Goal: Information Seeking & Learning: Learn about a topic

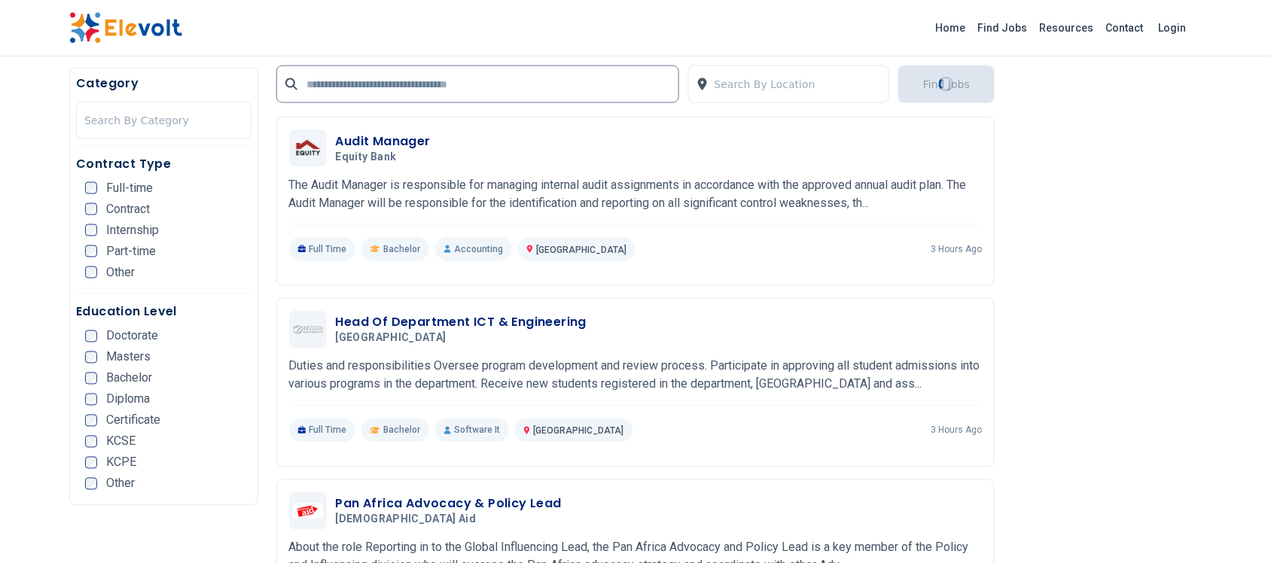
scroll to position [566, 0]
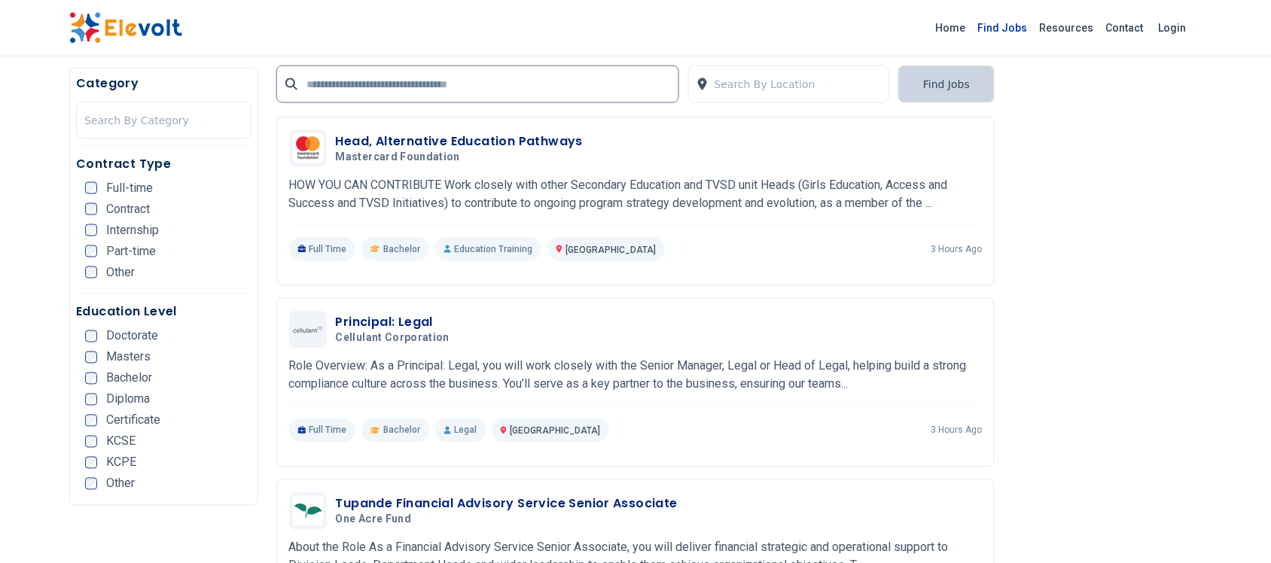
click at [1017, 21] on link "Find Jobs" at bounding box center [1003, 28] width 62 height 24
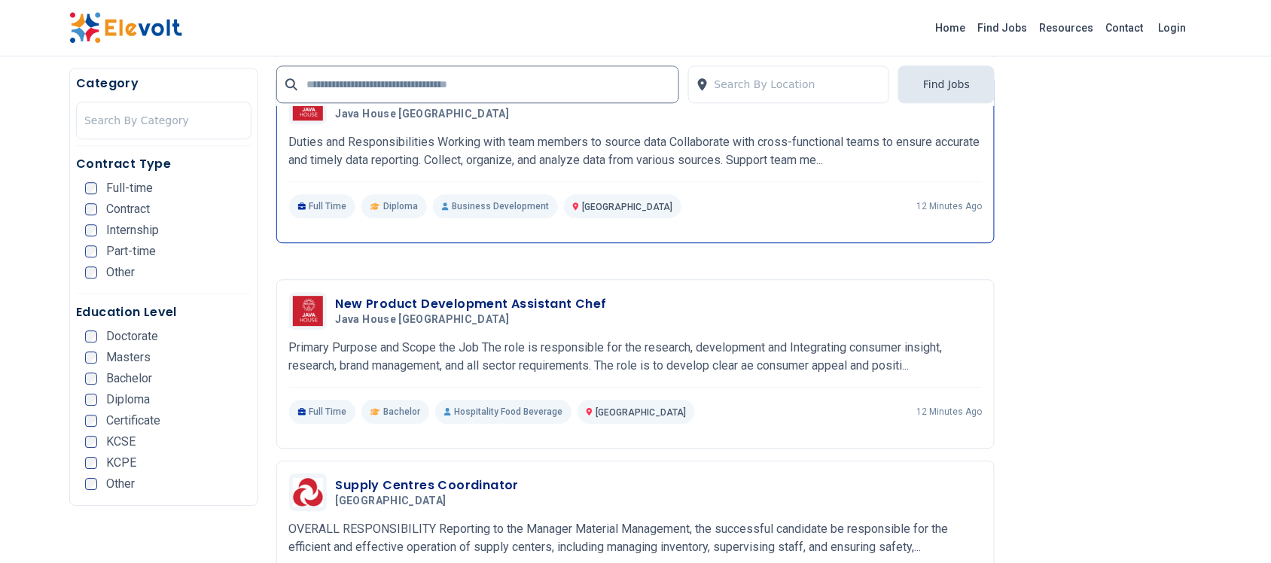
scroll to position [2730, 0]
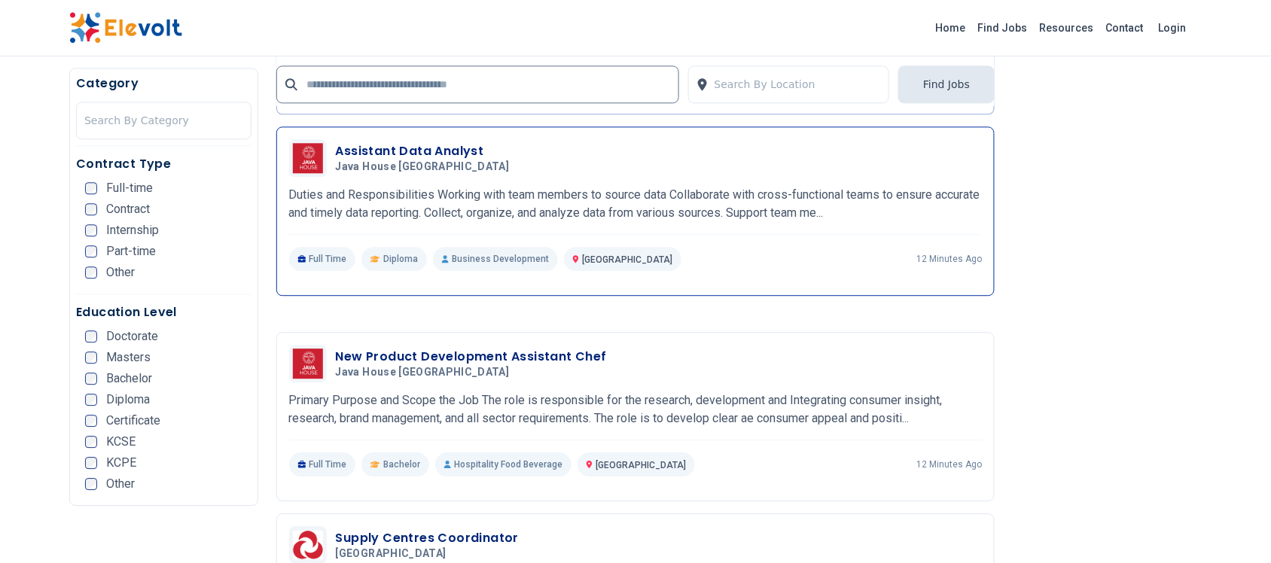
click at [444, 155] on h3 "Assistant Data Analyst" at bounding box center [426, 151] width 180 height 18
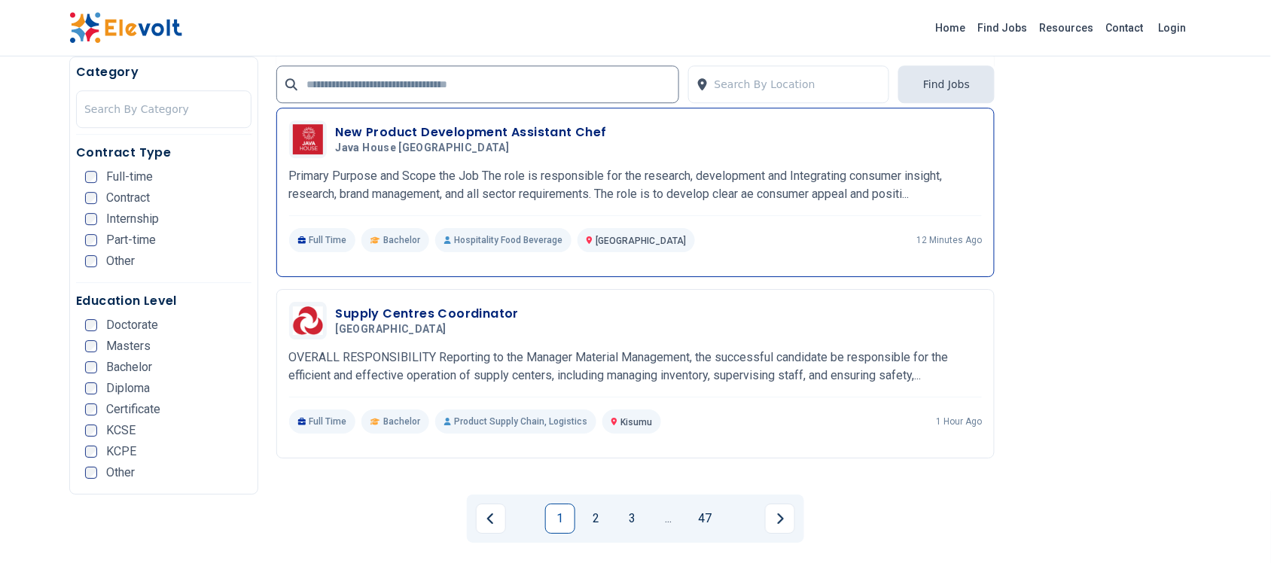
scroll to position [3107, 0]
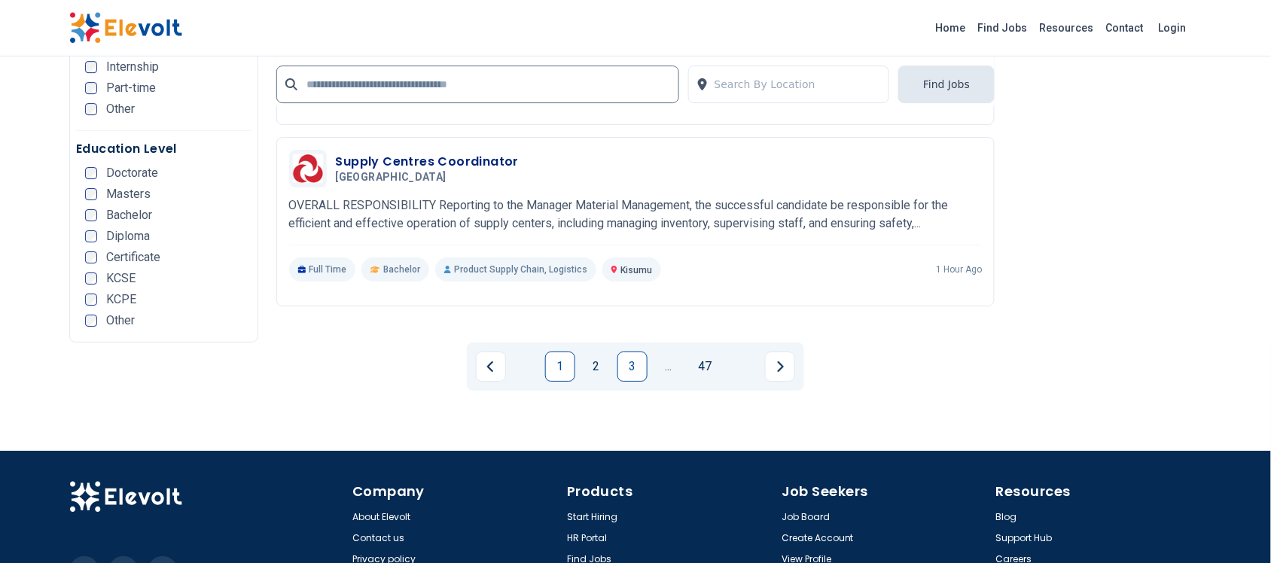
click at [633, 362] on link "3" at bounding box center [633, 367] width 30 height 30
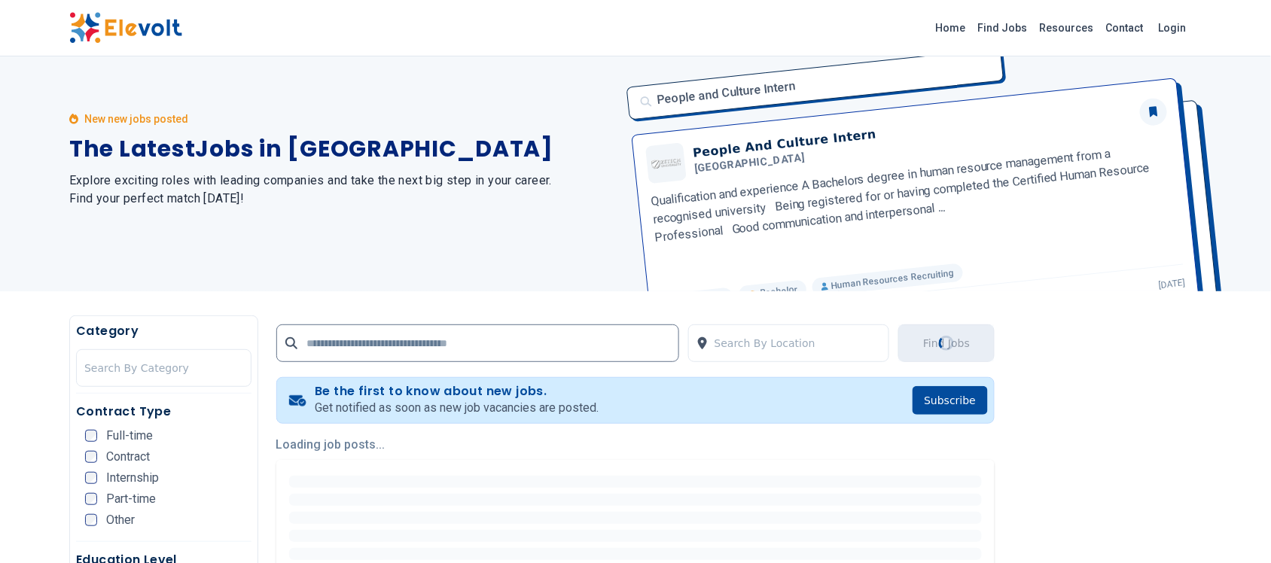
scroll to position [0, 0]
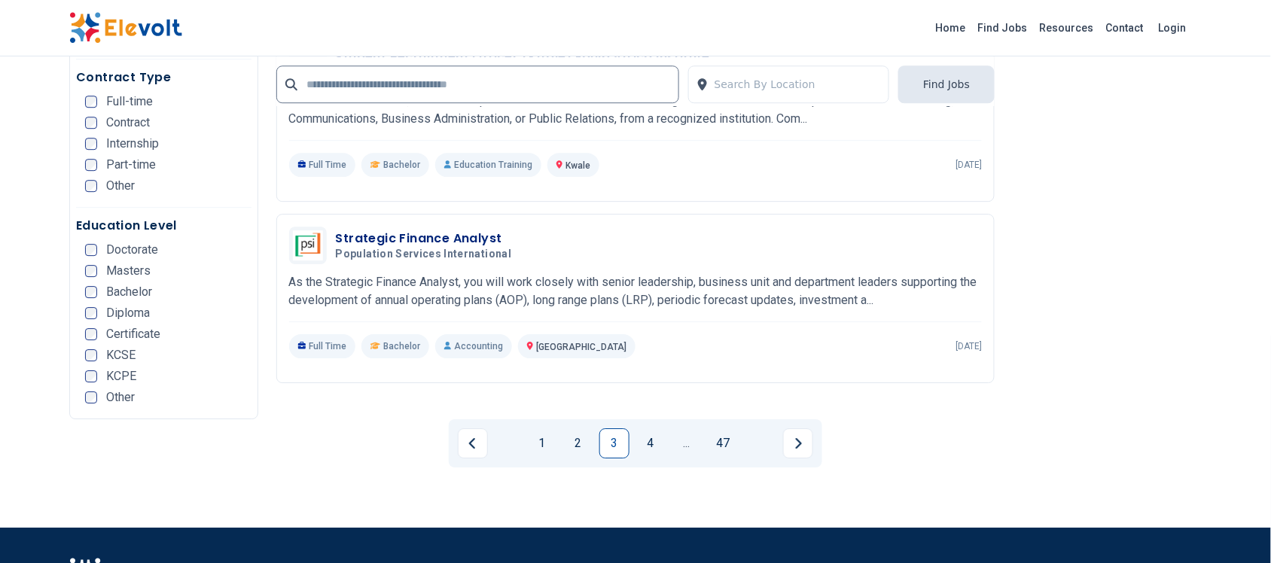
scroll to position [3078, 0]
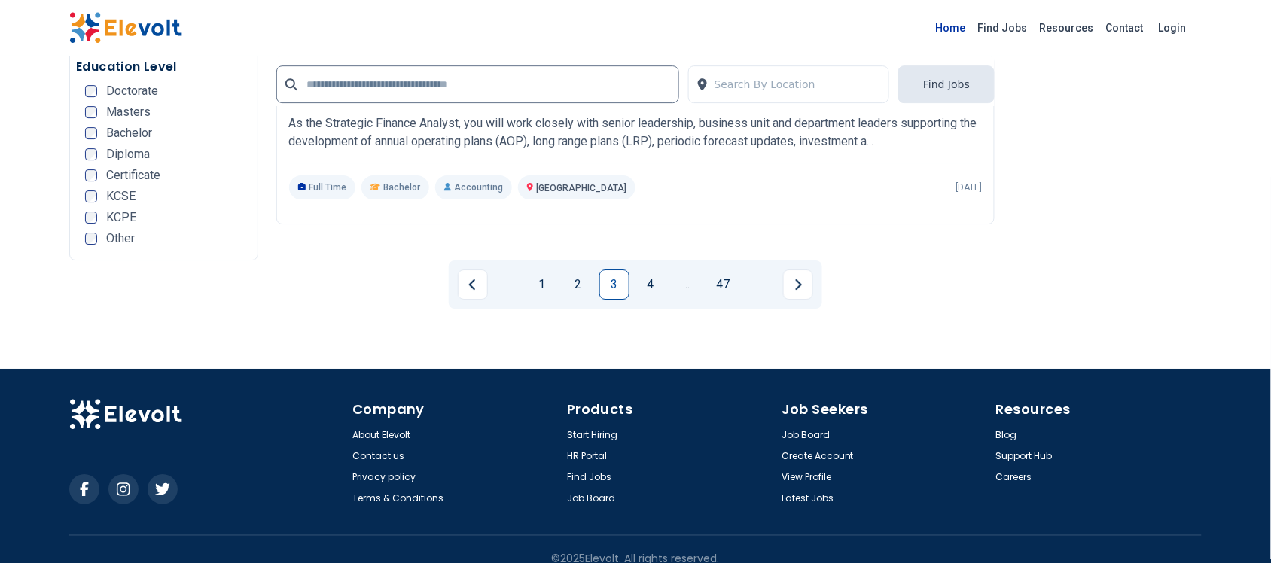
click at [972, 23] on link "Home" at bounding box center [951, 28] width 42 height 24
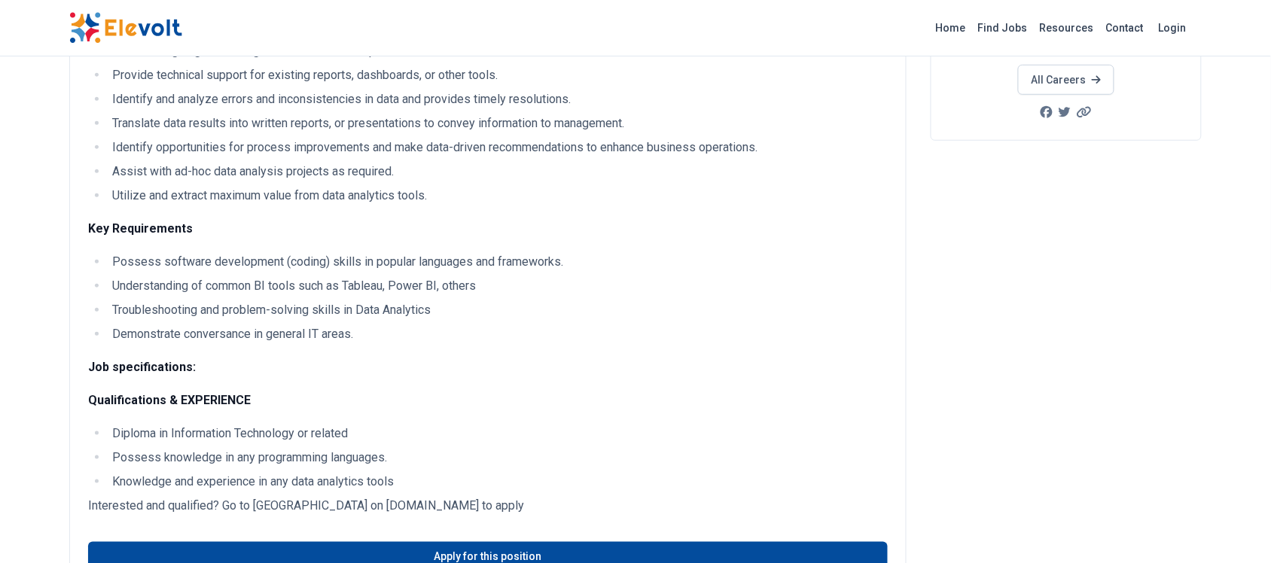
scroll to position [471, 0]
